Goal: Task Accomplishment & Management: Manage account settings

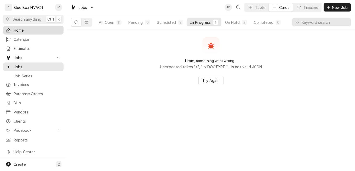
click at [28, 27] on span "Home" at bounding box center [37, 29] width 47 height 5
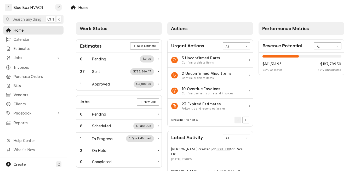
click at [58, 9] on div "Josh Canfield's Avatar" at bounding box center [58, 7] width 7 height 7
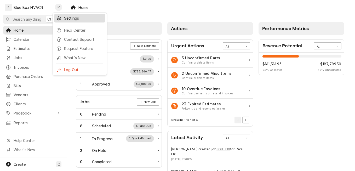
click at [72, 19] on div "Settings" at bounding box center [83, 17] width 39 height 5
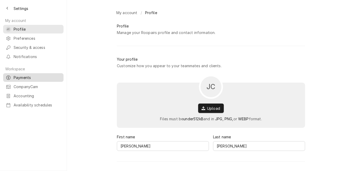
click at [26, 77] on link "Payments" at bounding box center [33, 77] width 60 height 9
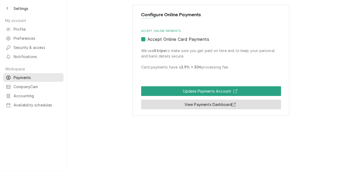
click at [199, 103] on link "View Payments Dashboard" at bounding box center [211, 105] width 140 height 10
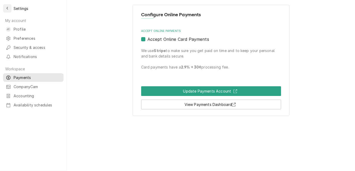
click at [7, 8] on icon "Back to previous page" at bounding box center [7, 8] width 2 height 3
